Goal: Find specific page/section: Find specific page/section

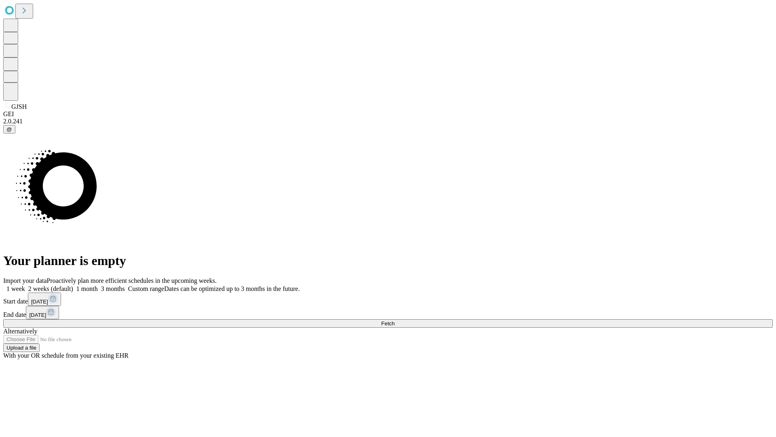
click at [395, 320] on span "Fetch" at bounding box center [387, 323] width 13 height 6
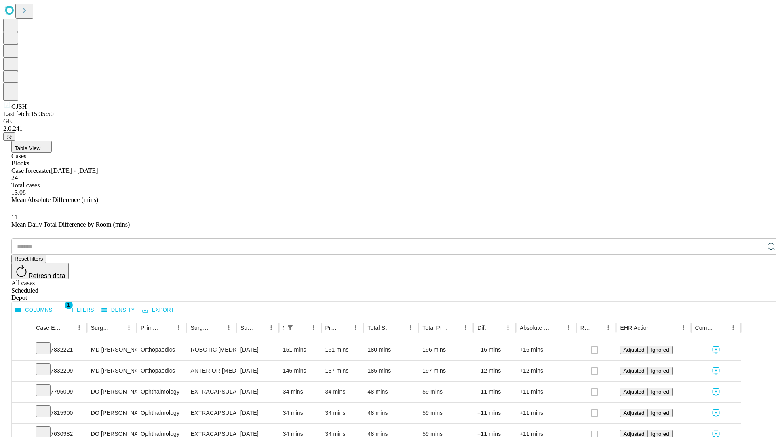
click at [755, 294] on div "Depot" at bounding box center [396, 297] width 770 height 7
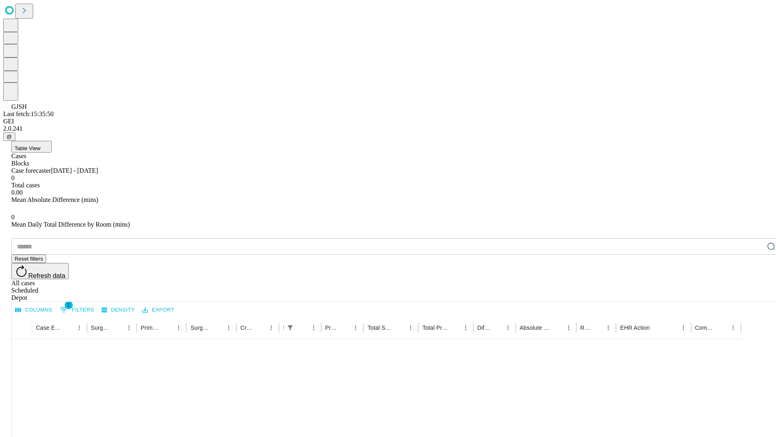
click at [689, 279] on div "All cases" at bounding box center [396, 282] width 770 height 7
